Goal: Information Seeking & Learning: Stay updated

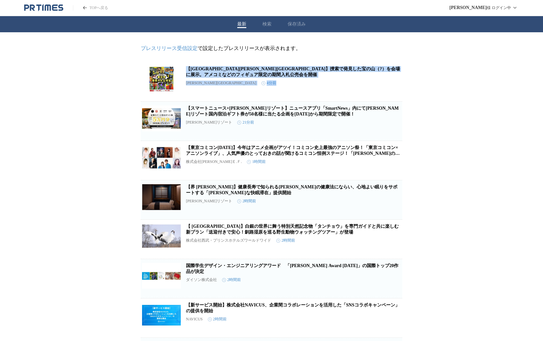
drag, startPoint x: 200, startPoint y: 63, endPoint x: 432, endPoint y: 93, distance: 233.3
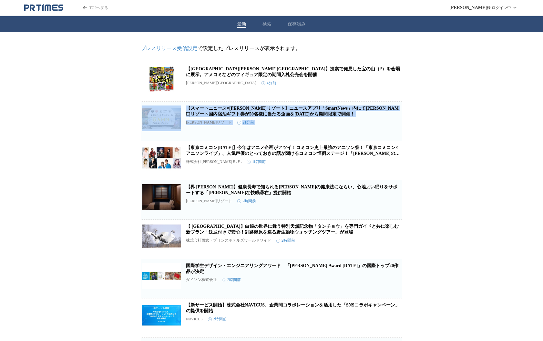
drag, startPoint x: 432, startPoint y: 91, endPoint x: 435, endPoint y: 146, distance: 55.3
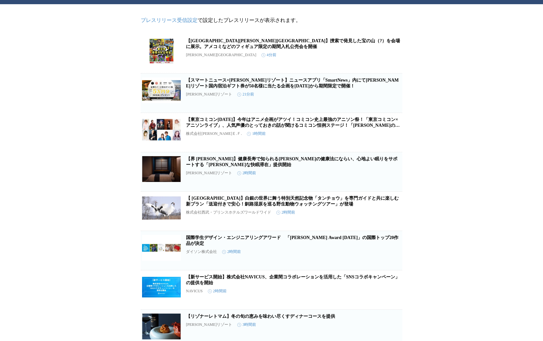
scroll to position [29, 0]
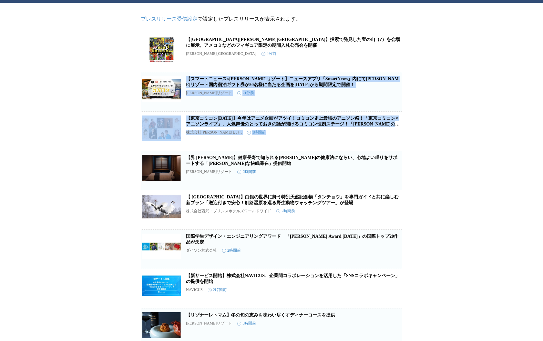
drag, startPoint x: 436, startPoint y: 157, endPoint x: 425, endPoint y: 76, distance: 81.7
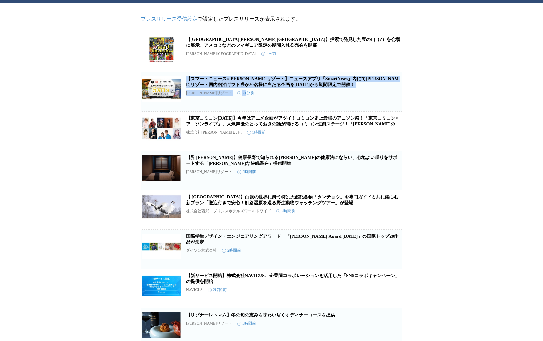
drag, startPoint x: 425, startPoint y: 76, endPoint x: 431, endPoint y: 92, distance: 17.4
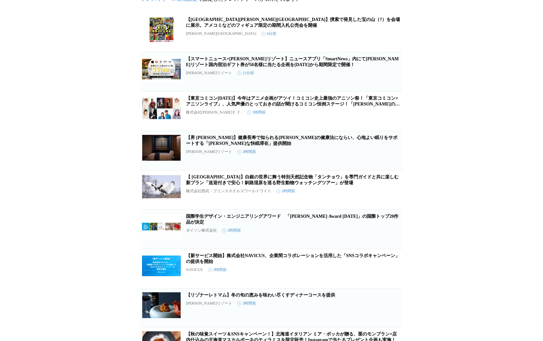
scroll to position [50, 0]
drag, startPoint x: 432, startPoint y: 127, endPoint x: 432, endPoint y: 77, distance: 49.7
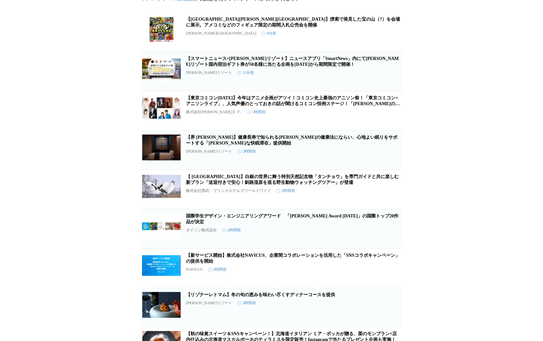
click at [295, 63] on link "【スマートニュース×[PERSON_NAME]リゾート】ニュースアプリ「SmartNews」内にて[PERSON_NAME]リゾート国内宿泊ギフト券が50名様…" at bounding box center [292, 61] width 213 height 11
